Goal: Information Seeking & Learning: Learn about a topic

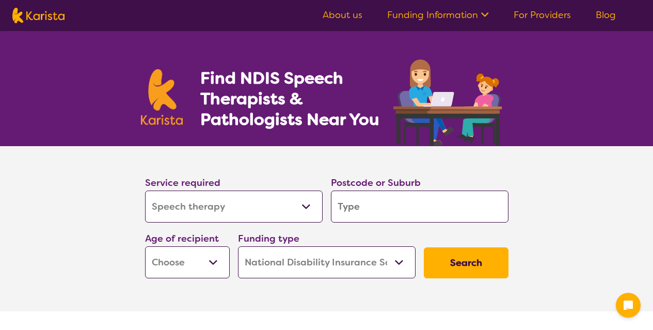
select select "Speech therapy"
select select "NDIS"
select select "Speech therapy"
select select "NDIS"
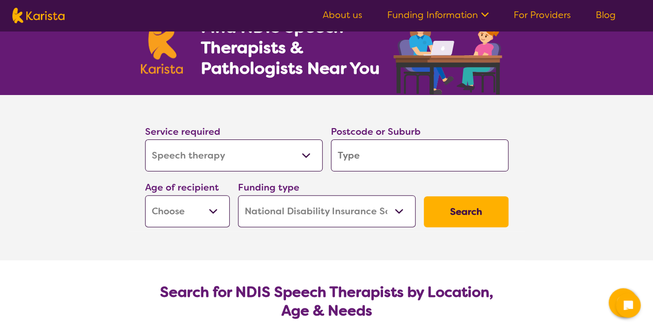
scroll to position [52, 0]
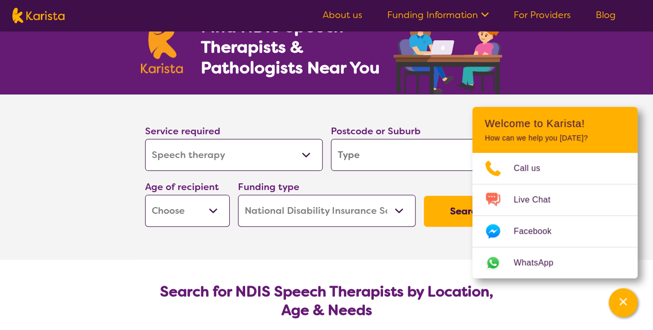
click at [344, 152] on input "search" at bounding box center [420, 155] width 178 height 32
type input "2"
type input "21"
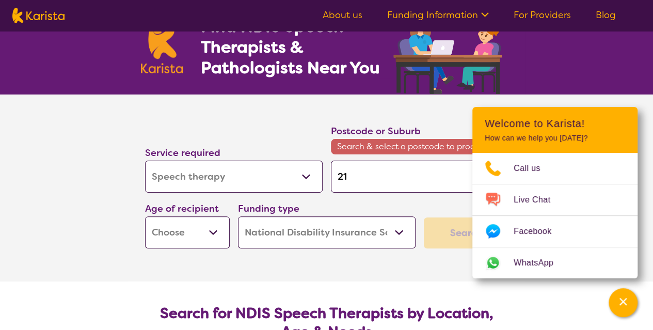
type input "214"
type input "2143"
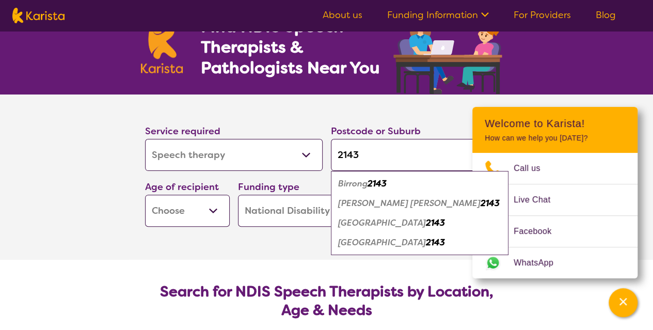
type input "2143"
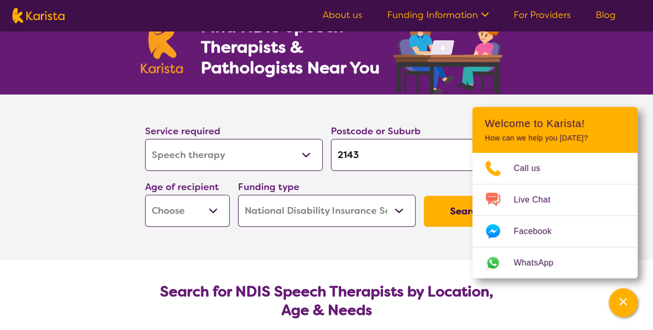
click at [213, 211] on select "Early Childhood - 0 to 9 Child - 10 to 11 Adolescent - 12 to 17 Adult - 18 to 6…" at bounding box center [187, 211] width 85 height 32
select select "EC"
click at [145, 195] on select "Early Childhood - 0 to 9 Child - 10 to 11 Adolescent - 12 to 17 Adult - 18 to 6…" at bounding box center [187, 211] width 85 height 32
select select "EC"
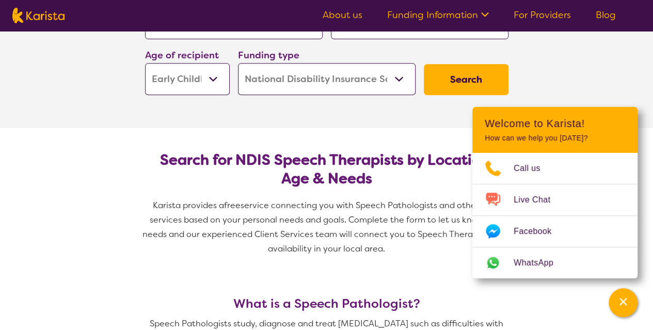
scroll to position [184, 0]
click at [450, 74] on button "Search" at bounding box center [466, 78] width 85 height 31
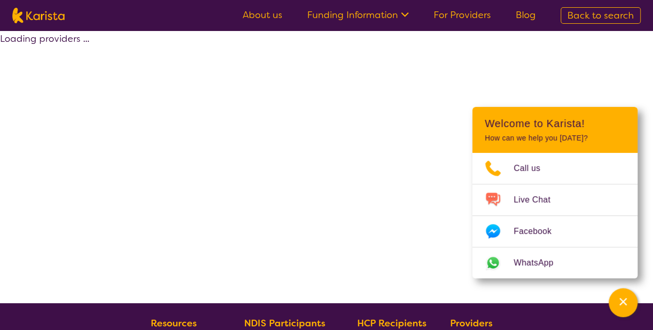
select select "by_score"
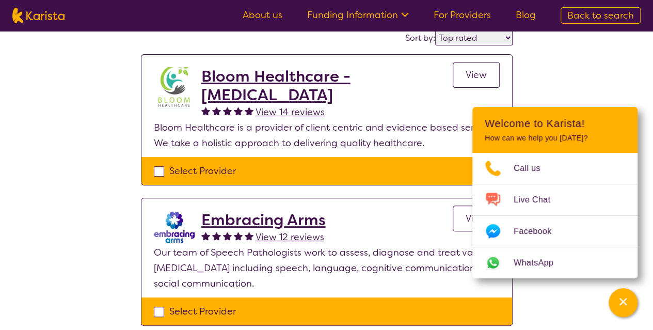
scroll to position [103, 0]
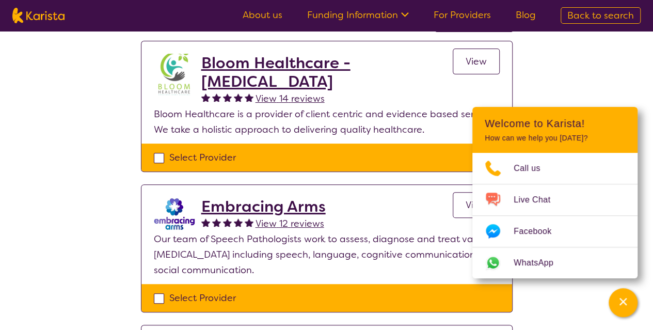
select select "Speech therapy"
select select "EC"
select select "NDIS"
select select "Speech therapy"
select select "EC"
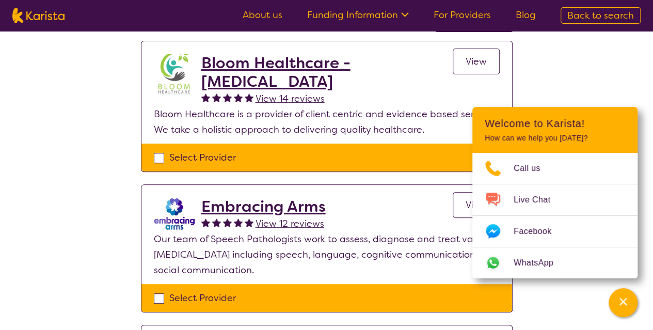
select select "NDIS"
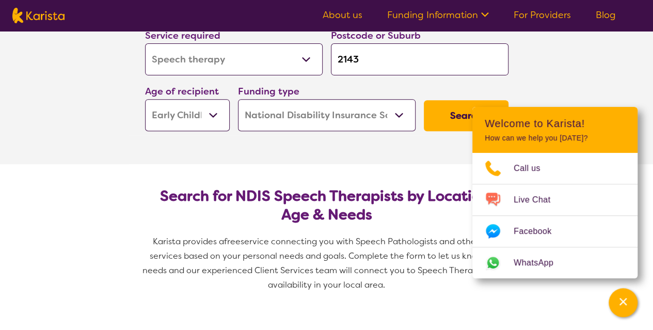
scroll to position [150, 0]
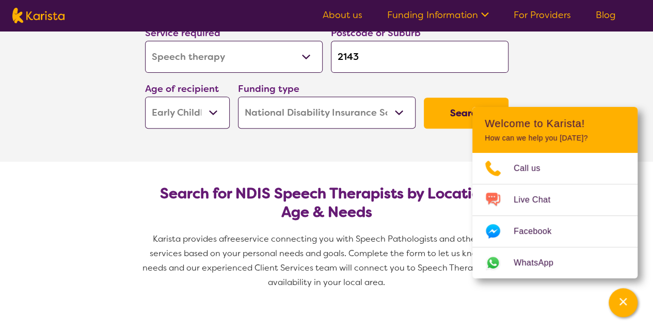
click at [442, 114] on button "Search" at bounding box center [466, 113] width 85 height 31
select select "by_score"
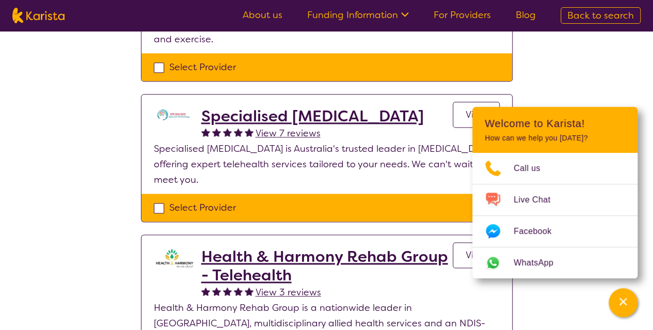
scroll to position [627, 0]
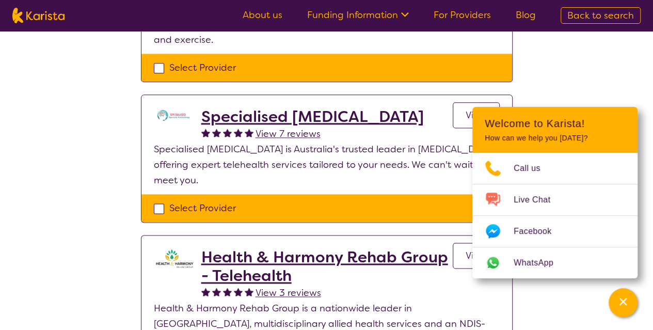
click at [359, 113] on h2 "Specialised [MEDICAL_DATA]" at bounding box center [312, 116] width 222 height 19
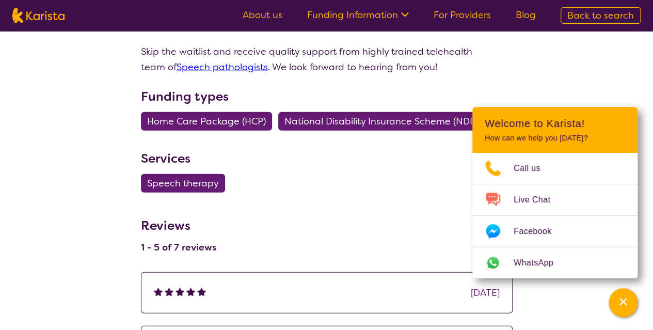
scroll to position [1238, 0]
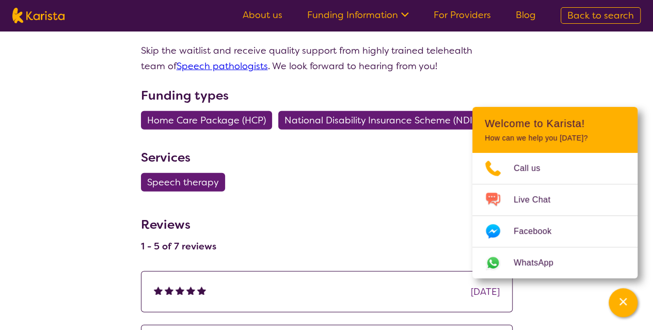
click at [374, 111] on span "National Disability Insurance Scheme (NDIS)" at bounding box center [382, 120] width 196 height 19
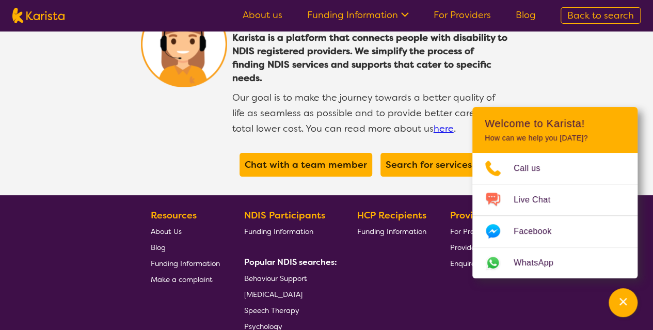
scroll to position [1980, 0]
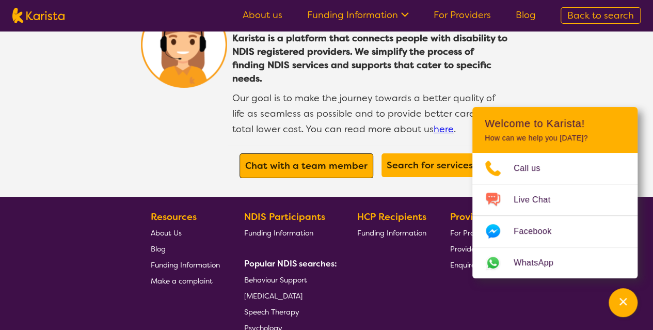
click at [325, 160] on b "Chat with a team member" at bounding box center [306, 166] width 122 height 12
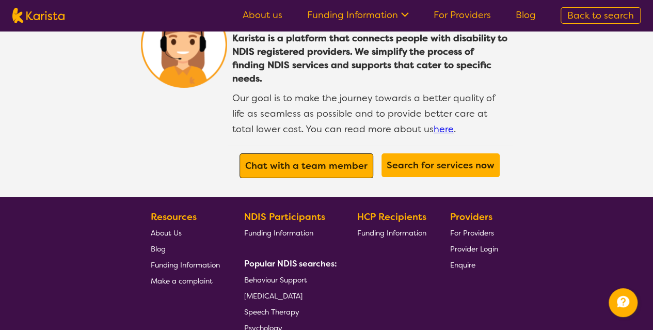
click at [325, 160] on b "Chat with a team member" at bounding box center [306, 166] width 122 height 12
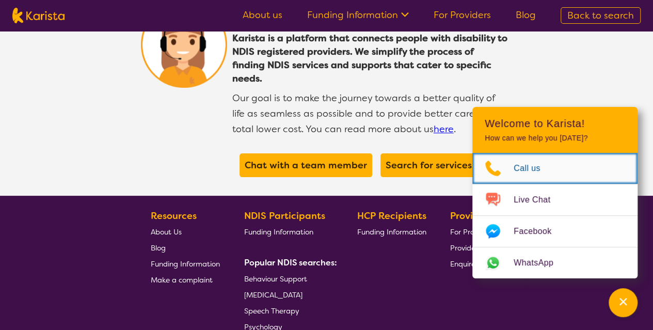
click at [531, 166] on span "Call us" at bounding box center [533, 168] width 39 height 15
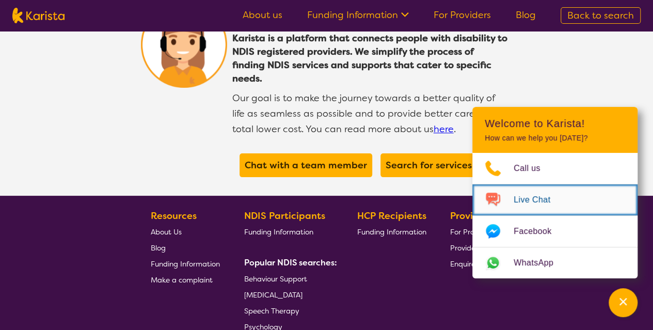
click at [507, 196] on img "Choose channel" at bounding box center [492, 200] width 41 height 17
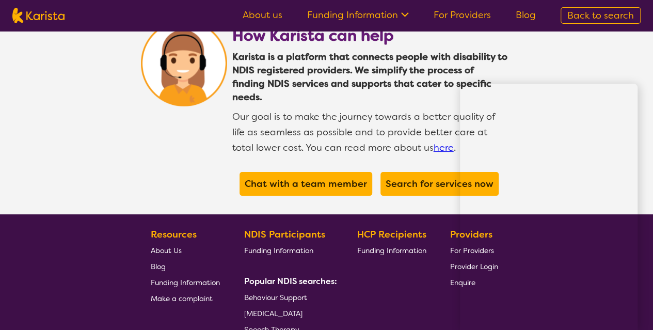
scroll to position [1962, 0]
